Goal: Task Accomplishment & Management: Use online tool/utility

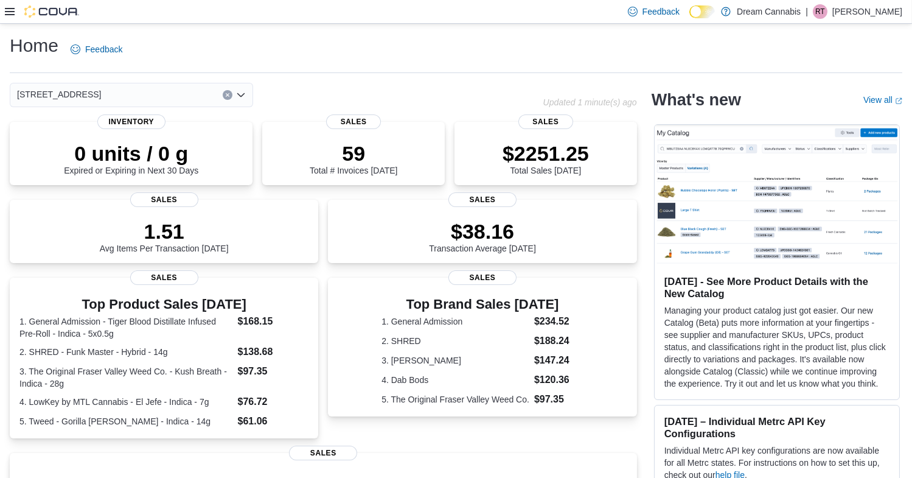
click at [9, 15] on icon at bounding box center [10, 11] width 10 height 7
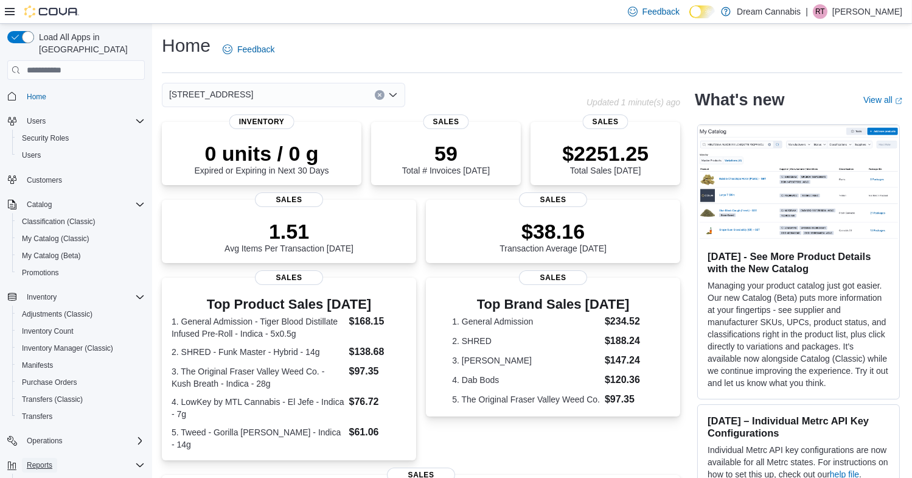
click at [48, 460] on span "Reports" at bounding box center [40, 465] width 26 height 10
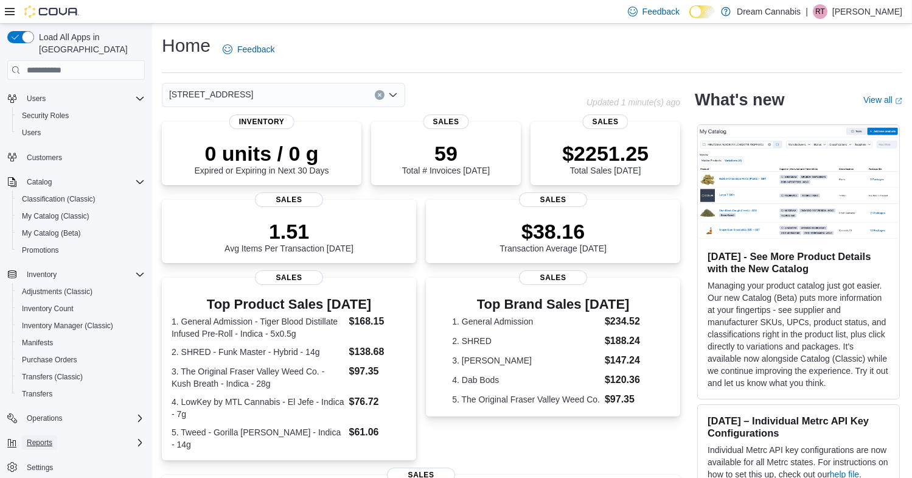
click at [43, 438] on span "Reports" at bounding box center [40, 443] width 26 height 10
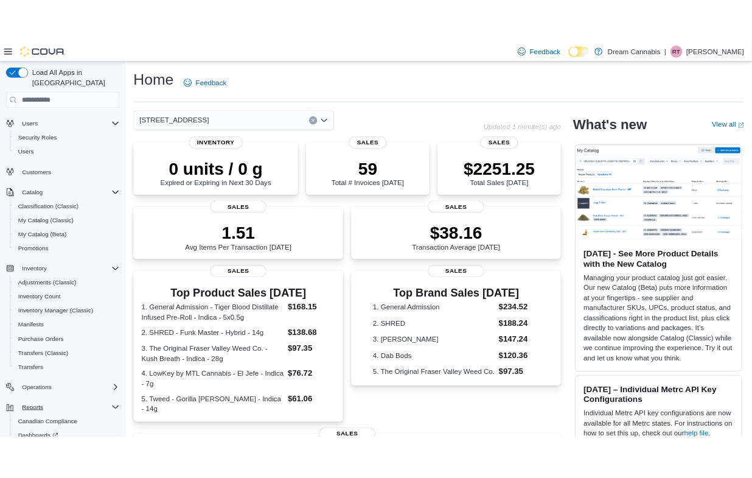
scroll to position [91, 0]
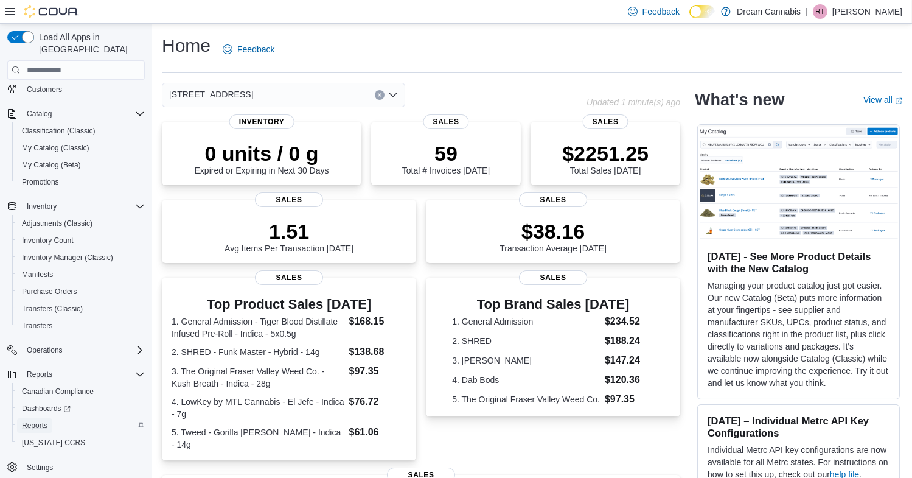
click at [40, 421] on span "Reports" at bounding box center [35, 426] width 26 height 10
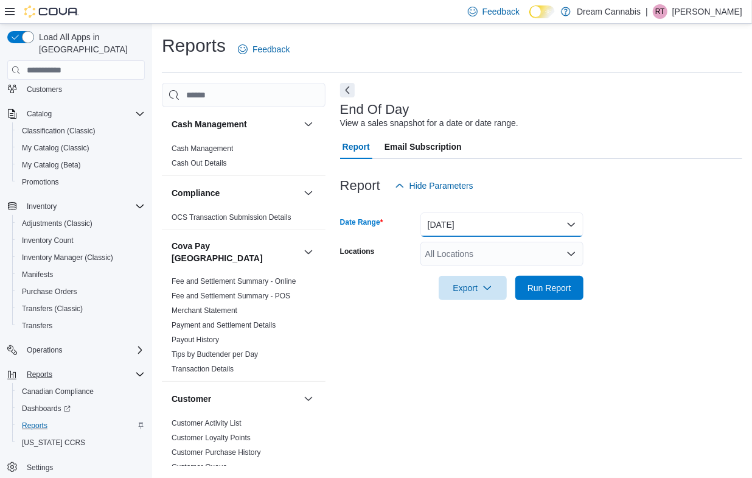
click at [463, 226] on button "[DATE]" at bounding box center [502, 224] width 163 height 24
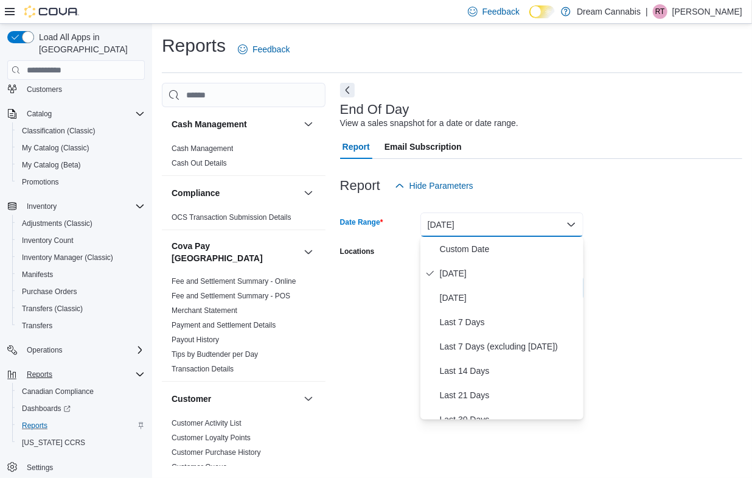
click at [372, 279] on div "Export Run Report" at bounding box center [461, 288] width 243 height 24
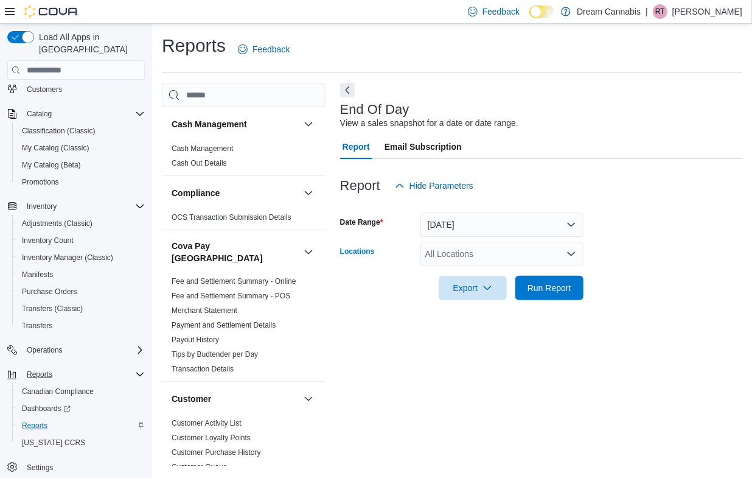
click at [469, 253] on div "All Locations" at bounding box center [502, 254] width 163 height 24
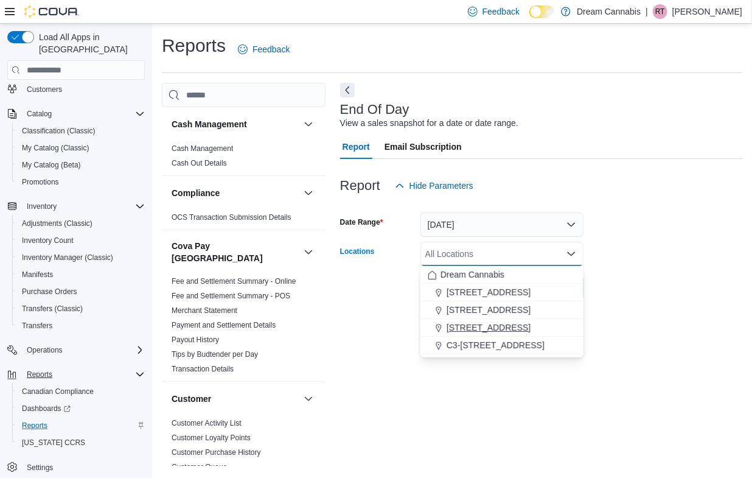
click at [477, 325] on span "[STREET_ADDRESS]" at bounding box center [489, 327] width 84 height 12
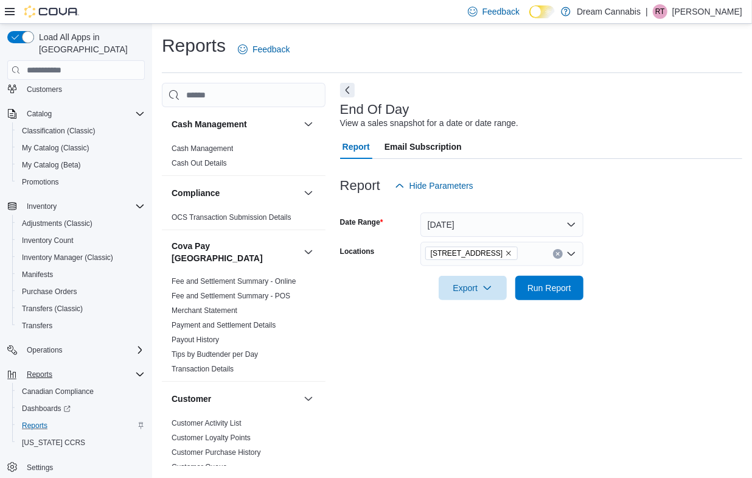
click at [670, 292] on form "Date Range [DATE] Locations [STREET_ADDRESS] Export Run Report" at bounding box center [541, 249] width 402 height 102
click at [567, 285] on span "Run Report" at bounding box center [550, 287] width 44 height 12
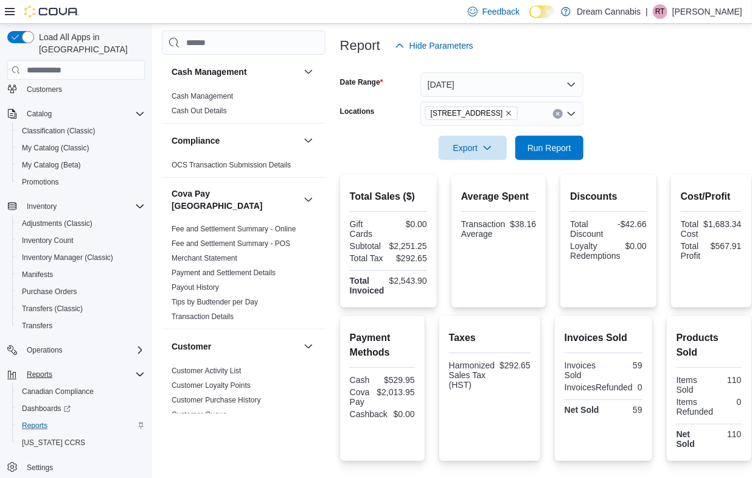
scroll to position [224, 0]
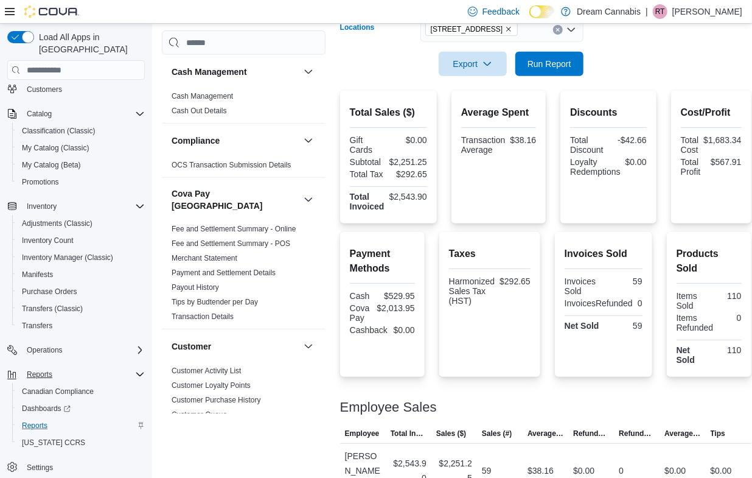
click at [512, 27] on icon "Remove 5673 Osgoode Main St from selection in this group" at bounding box center [508, 29] width 7 height 7
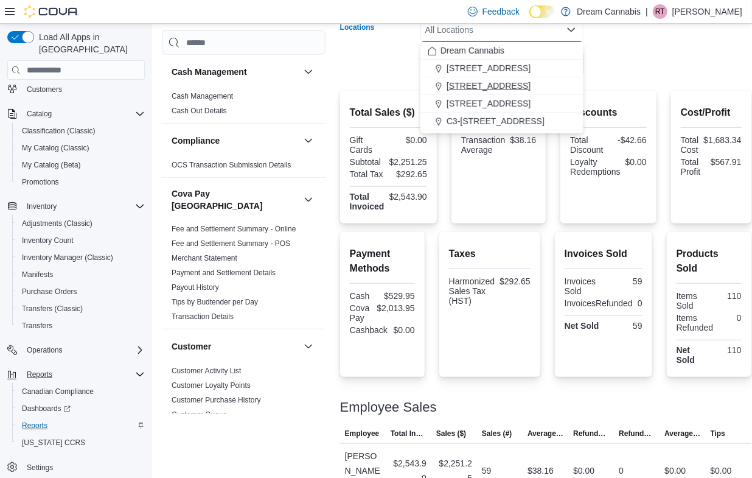
click at [487, 82] on span "[STREET_ADDRESS]" at bounding box center [489, 86] width 84 height 12
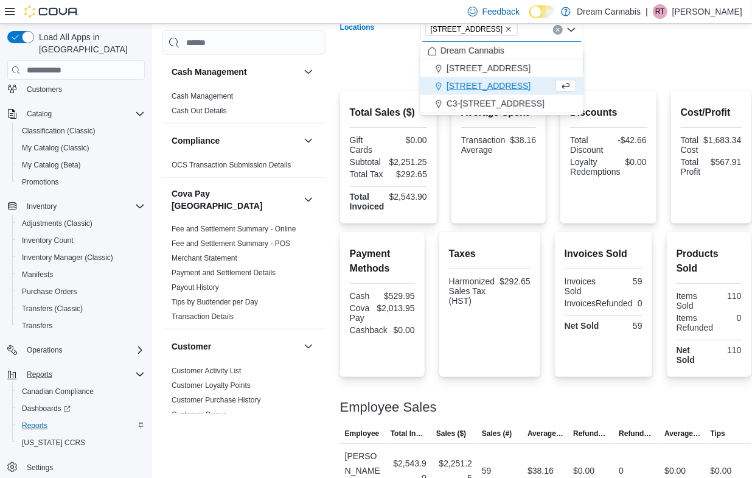
click at [633, 66] on form "Date Range [DATE] Locations [STREET_ADDRESS] Selected. [STREET_ADDRESS] Press B…" at bounding box center [545, 25] width 411 height 102
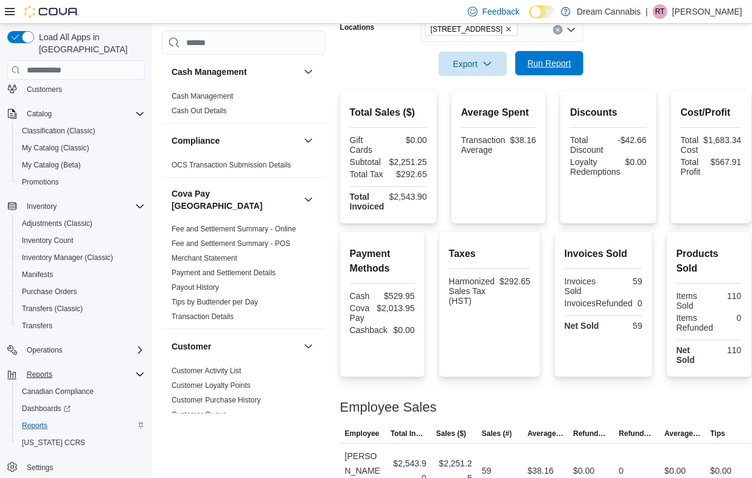
click at [546, 63] on span "Run Report" at bounding box center [550, 63] width 44 height 12
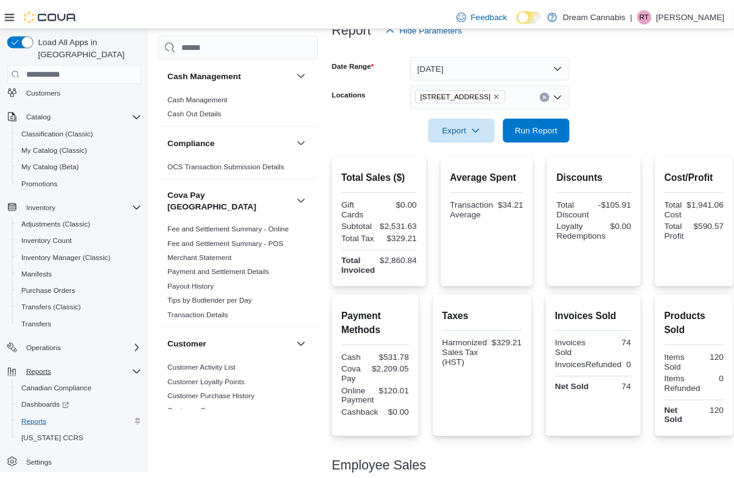
scroll to position [150, 0]
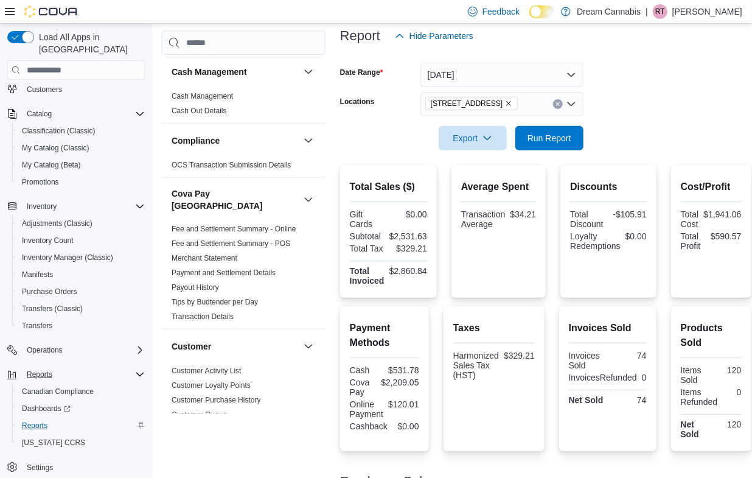
drag, startPoint x: 704, startPoint y: 109, endPoint x: 731, endPoint y: 100, distance: 28.9
click at [708, 108] on form "Date Range [DATE] Locations [STREET_ADDRESS][GEOGRAPHIC_DATA] Run Report" at bounding box center [545, 99] width 411 height 102
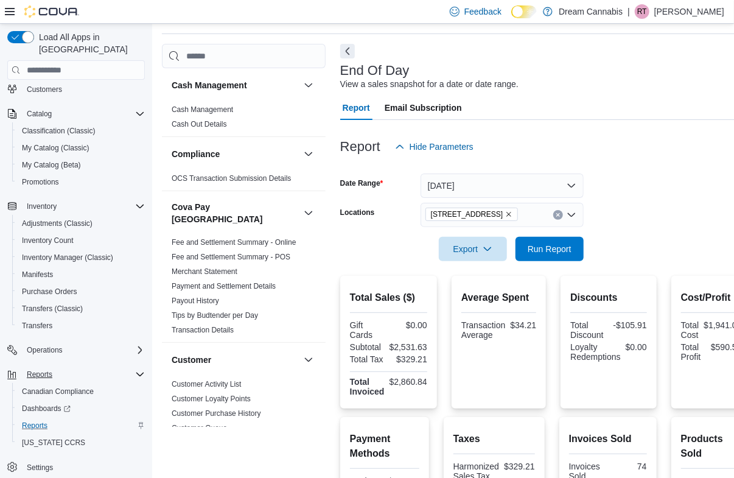
scroll to position [0, 0]
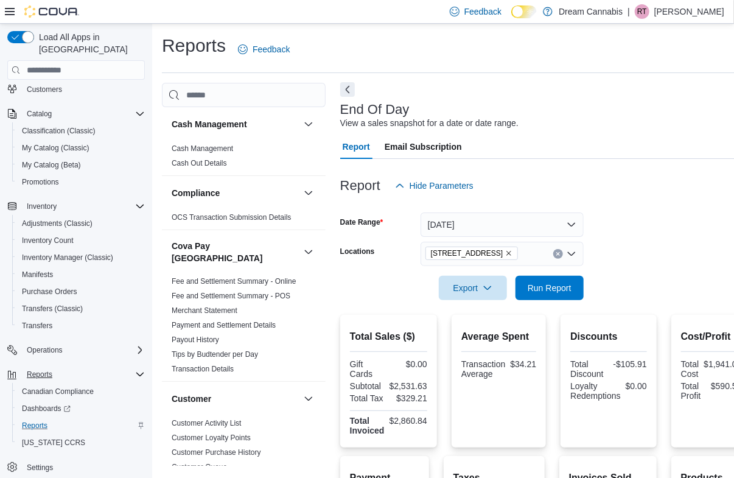
click at [346, 91] on button "Next" at bounding box center [347, 89] width 15 height 15
